Goal: Information Seeking & Learning: Learn about a topic

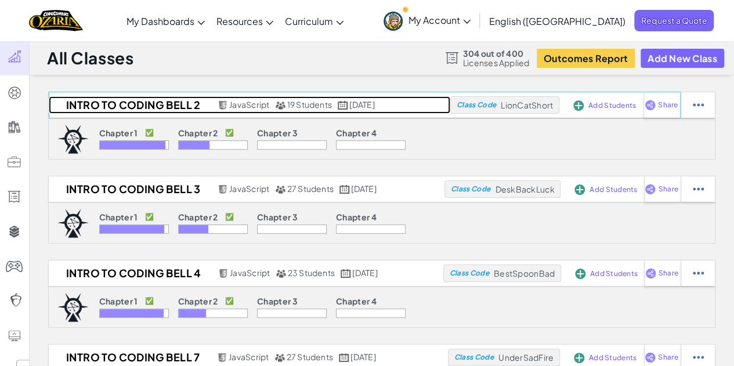
click at [162, 102] on h2 "Intro to Coding Bell 2" at bounding box center [132, 104] width 166 height 17
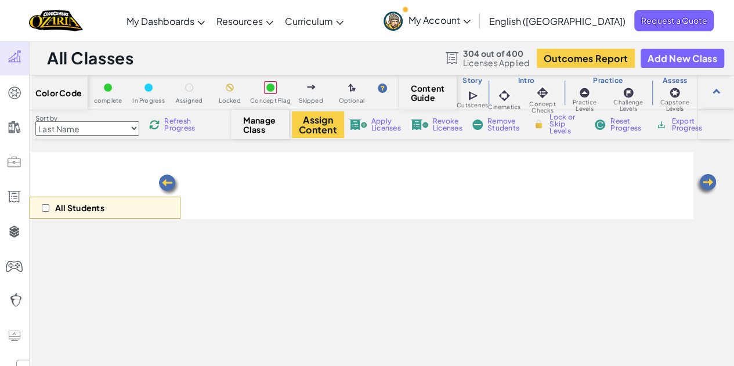
select select "5d8a57abe8919b28d5113af1"
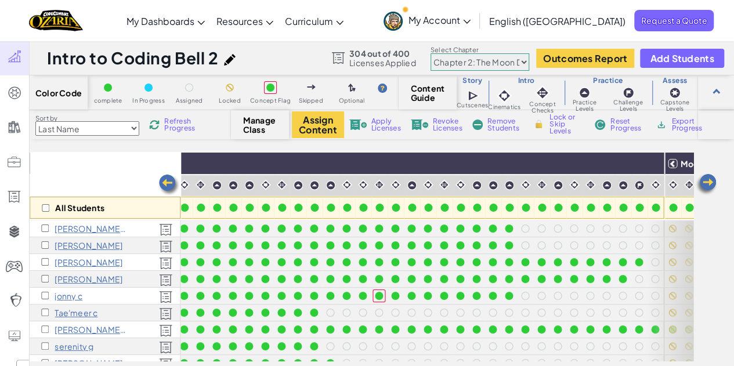
scroll to position [0, 693]
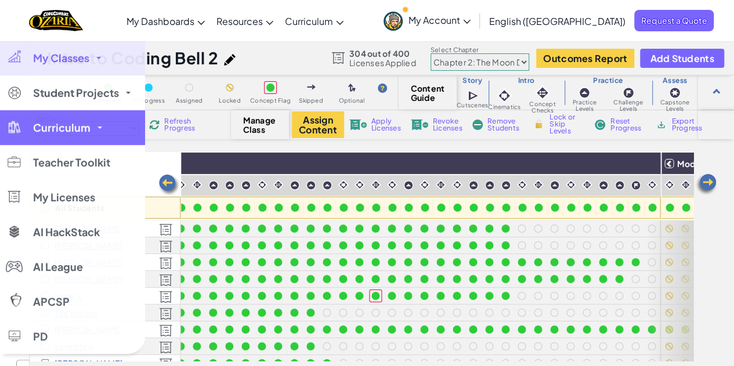
click at [66, 128] on span "Curriculum" at bounding box center [61, 127] width 57 height 10
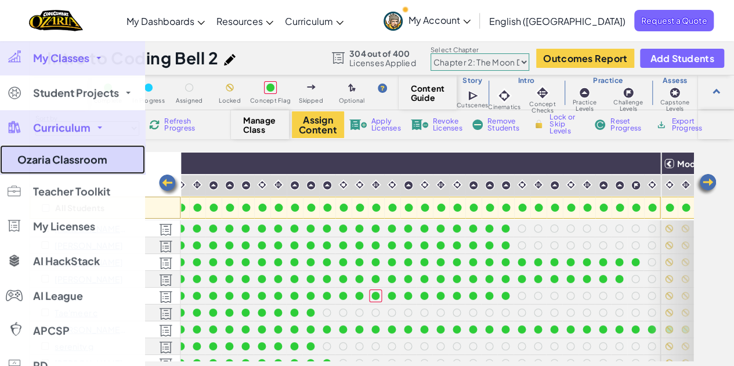
click at [91, 167] on link "Ozaria Classroom" at bounding box center [72, 159] width 145 height 29
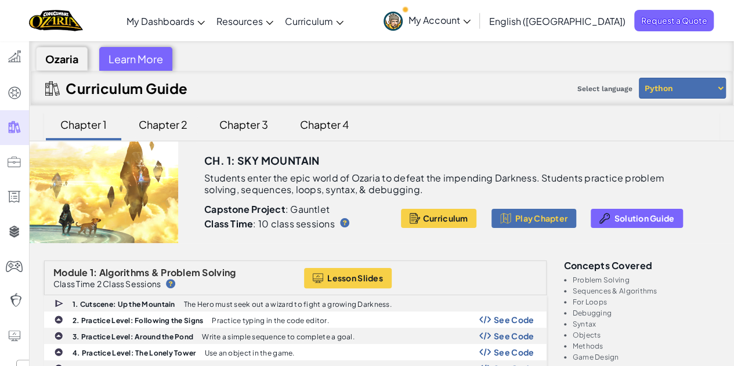
click at [168, 121] on div "Chapter 2" at bounding box center [163, 124] width 72 height 27
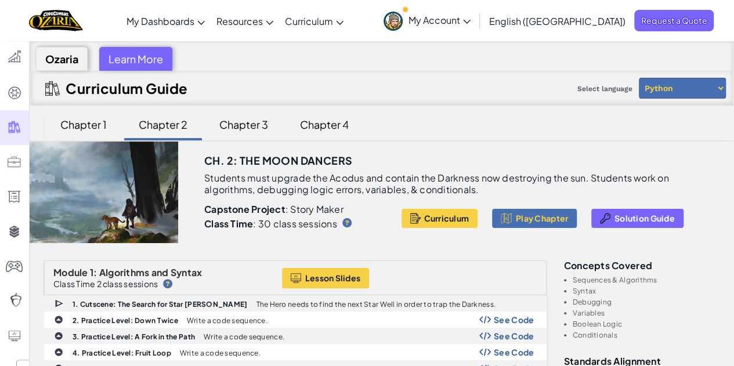
click at [679, 86] on select "Python JavaScript" at bounding box center [682, 88] width 87 height 21
select select "javascript"
click at [639, 78] on select "Python JavaScript" at bounding box center [682, 88] width 87 height 21
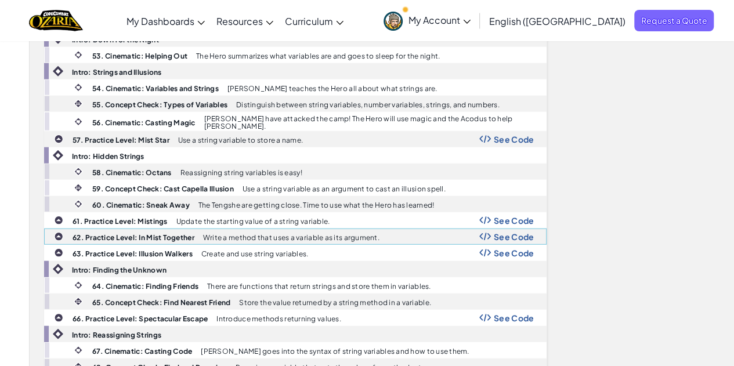
scroll to position [1345, 0]
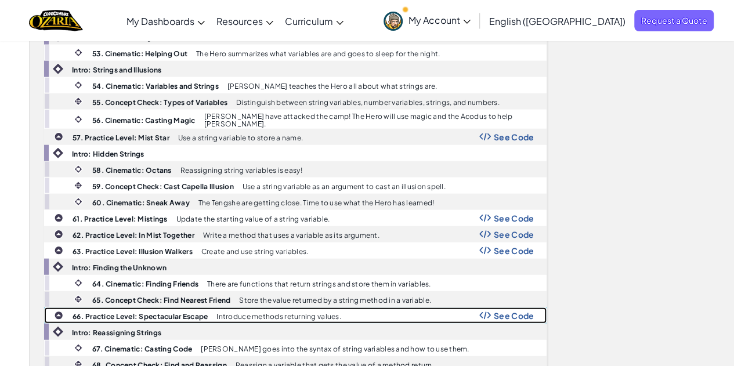
click at [160, 308] on div "66. Practice Level: Spectacular Escape Introduce methods returning values. See …" at bounding box center [295, 315] width 501 height 15
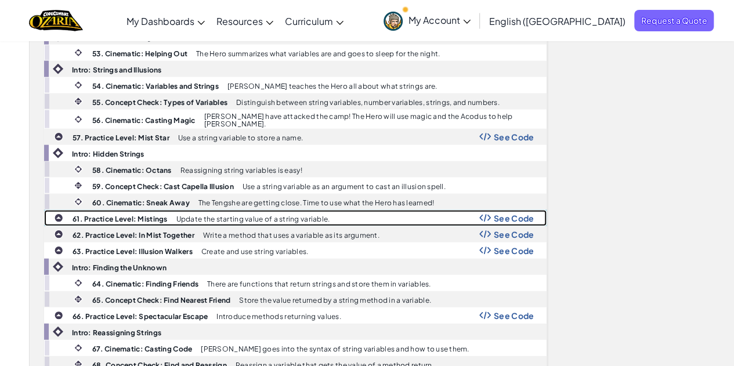
click at [219, 211] on div "61. Practice Level: Mistings Update the starting value of a string variable. Se…" at bounding box center [295, 218] width 501 height 15
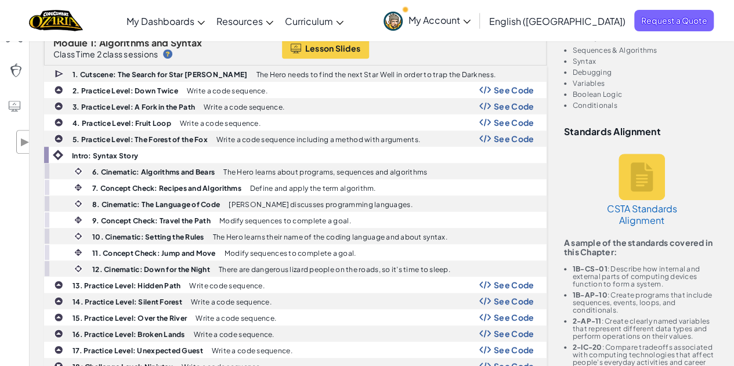
scroll to position [0, 0]
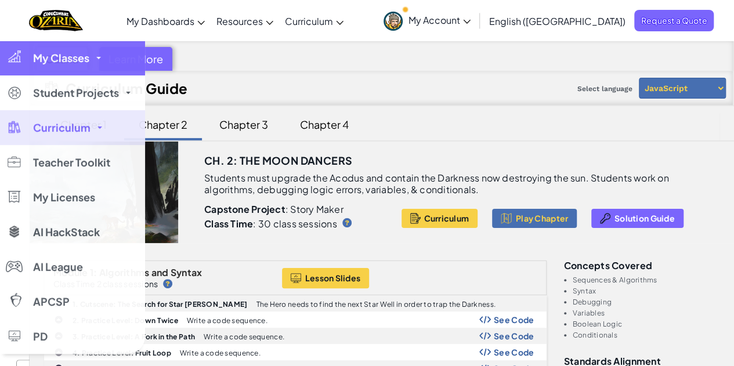
click at [7, 53] on div at bounding box center [14, 56] width 17 height 13
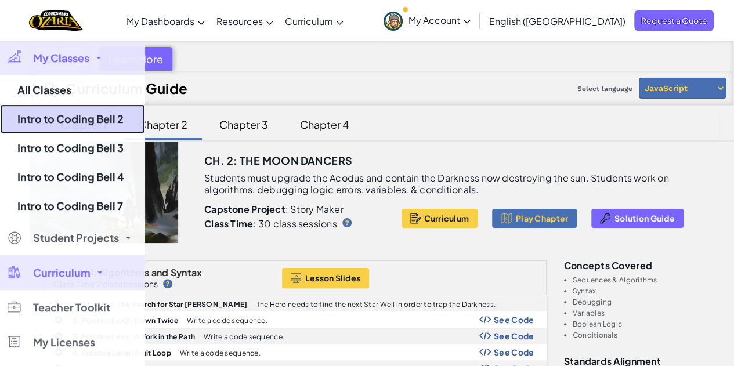
click at [97, 119] on link "Intro to Coding Bell 2" at bounding box center [72, 118] width 145 height 29
select select "5d8a57abe8919b28d5113af1"
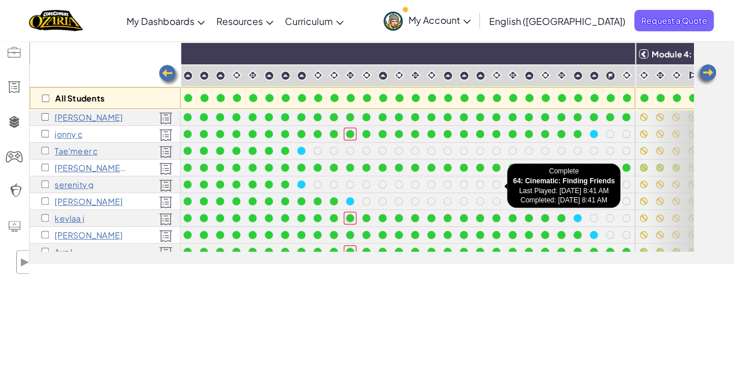
scroll to position [0, 718]
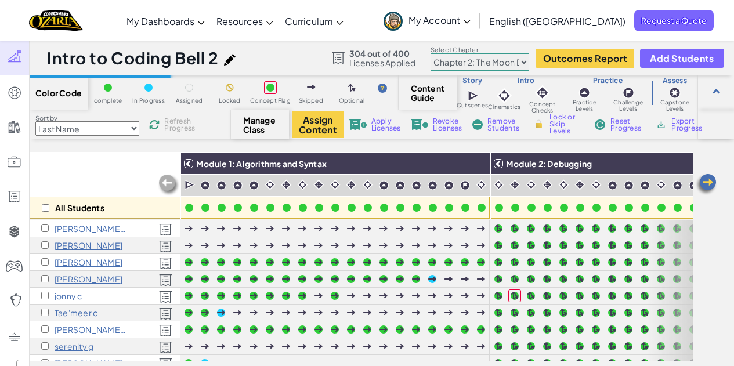
select select "5d8a57abe8919b28d5113af1"
